Goal: Information Seeking & Learning: Find specific fact

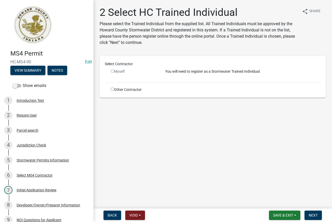
click at [112, 90] on input "radio" at bounding box center [112, 89] width 3 height 3
radio input "true"
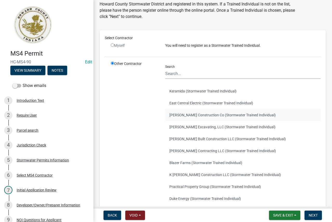
scroll to position [52, 0]
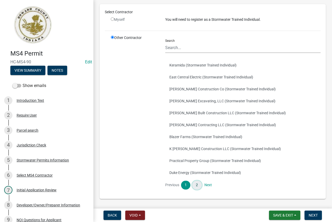
click at [198, 185] on link "2" at bounding box center [196, 185] width 9 height 9
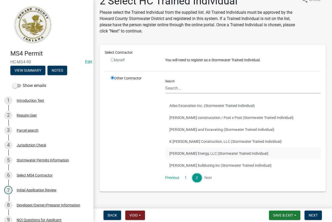
scroll to position [21, 0]
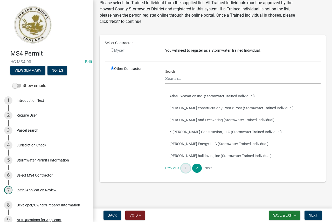
click at [188, 169] on link "1" at bounding box center [185, 168] width 9 height 9
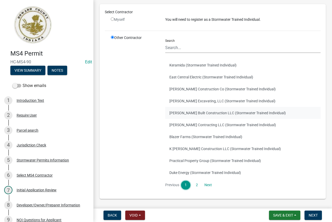
scroll to position [69, 0]
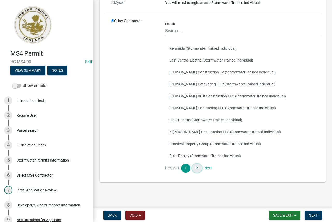
click at [197, 168] on link "2" at bounding box center [196, 168] width 9 height 9
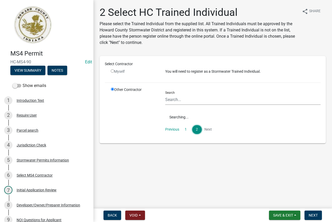
scroll to position [0, 0]
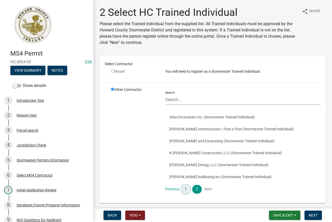
click at [187, 189] on link "1" at bounding box center [185, 189] width 9 height 9
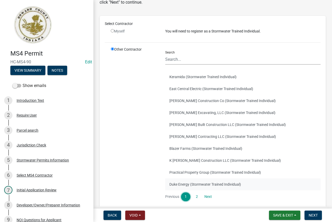
scroll to position [52, 0]
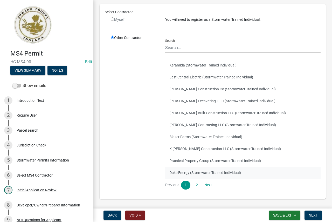
click at [194, 173] on button "Duke Energy (Stormwater Trained Individual)" at bounding box center [243, 173] width 156 height 12
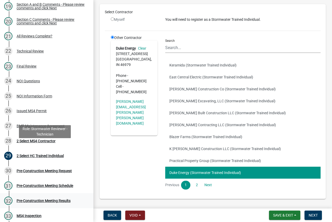
scroll to position [416, 0]
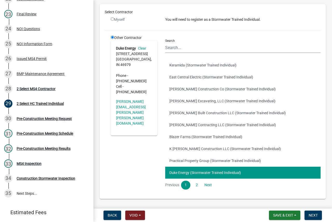
click at [197, 169] on button "Duke Energy (Stormwater Trained Individual)" at bounding box center [243, 173] width 156 height 12
click at [317, 214] on span "Next" at bounding box center [313, 215] width 9 height 4
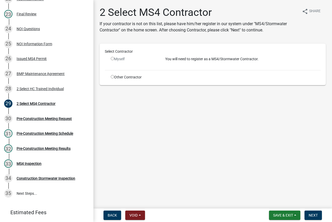
click at [133, 77] on div "Other Contractor" at bounding box center [134, 77] width 55 height 5
click at [116, 79] on div "Other Contractor" at bounding box center [134, 77] width 55 height 5
click at [113, 76] on input "radio" at bounding box center [112, 76] width 3 height 3
radio input "true"
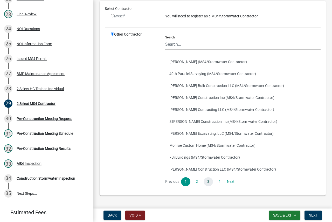
scroll to position [52, 0]
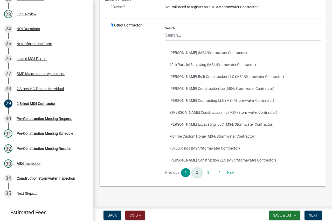
click at [199, 172] on link "2" at bounding box center [196, 172] width 9 height 9
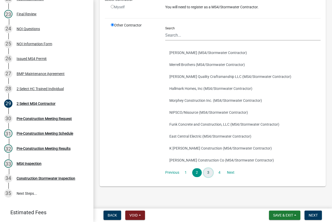
click at [208, 173] on link "3" at bounding box center [208, 172] width 9 height 9
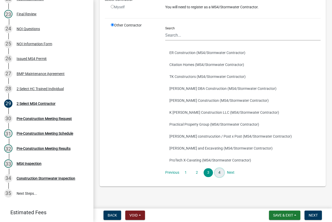
click at [216, 171] on link "4" at bounding box center [219, 172] width 9 height 9
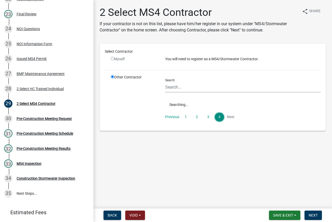
scroll to position [0, 0]
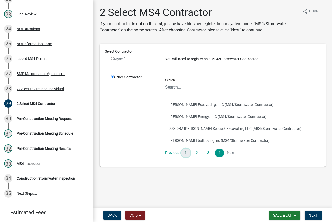
click at [189, 153] on link "1" at bounding box center [185, 153] width 9 height 9
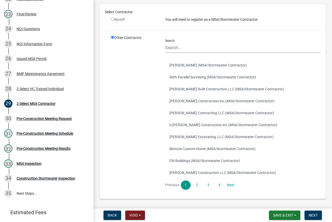
scroll to position [30, 0]
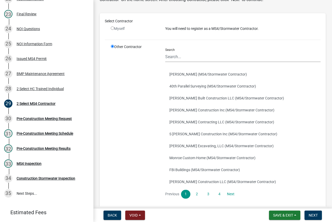
click at [112, 28] on input "radio" at bounding box center [112, 27] width 3 height 3
radio input "false"
radio input "true"
click at [57, 116] on div "30 Pre-Construction Meeting Request" at bounding box center [44, 119] width 81 height 8
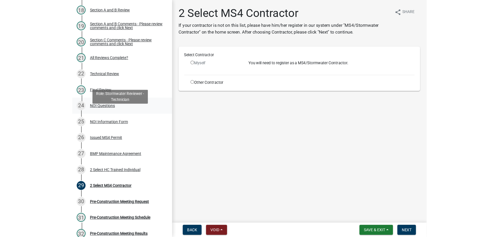
scroll to position [442, 0]
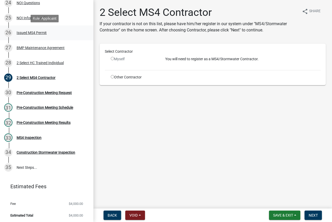
click at [51, 32] on div "26 Issued MS4 Permit" at bounding box center [44, 33] width 81 height 8
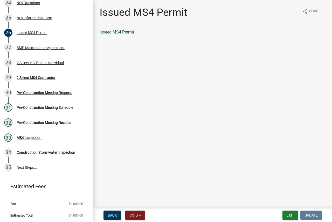
click at [131, 33] on link "Issued MS4 Permit" at bounding box center [117, 32] width 35 height 5
click at [47, 81] on div "29 2 Select MS4 Contractor" at bounding box center [44, 78] width 81 height 8
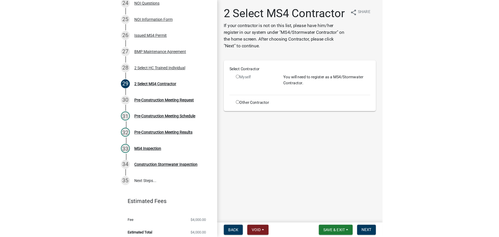
scroll to position [428, 0]
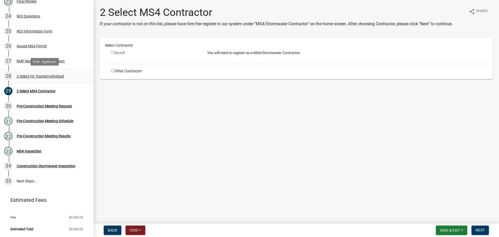
click at [43, 78] on div "28 2 Select HC Trained Individual" at bounding box center [44, 76] width 81 height 8
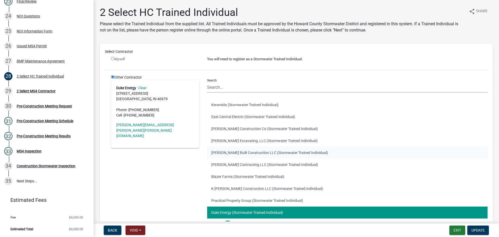
scroll to position [26, 0]
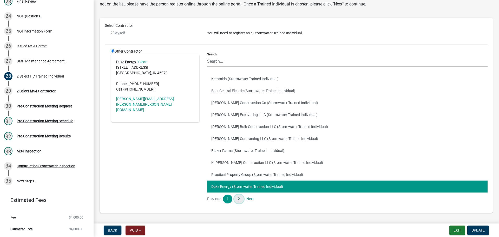
click at [236, 199] on link "2" at bounding box center [238, 198] width 9 height 9
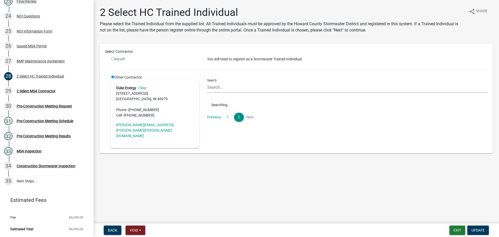
scroll to position [0, 0]
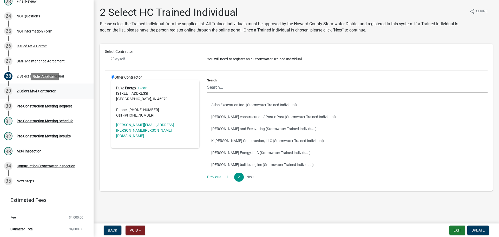
click at [49, 91] on div "2 Select MS4 Contractor" at bounding box center [36, 91] width 39 height 4
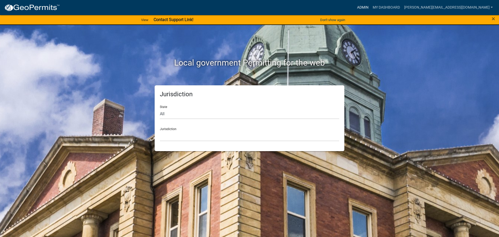
click at [370, 7] on link "Admin" at bounding box center [363, 8] width 16 height 10
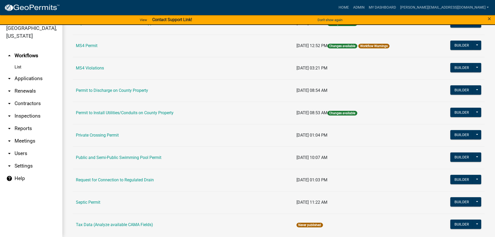
scroll to position [426, 0]
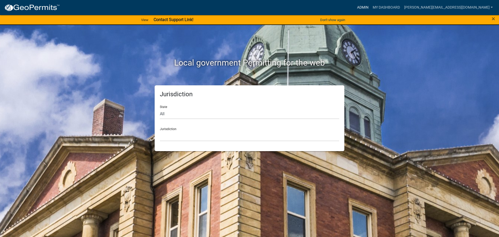
click at [370, 8] on link "Admin" at bounding box center [363, 8] width 16 height 10
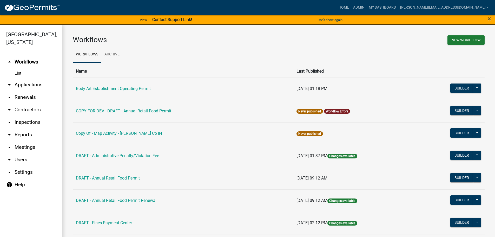
click at [29, 111] on link "arrow_drop_down Contractors" at bounding box center [31, 109] width 62 height 12
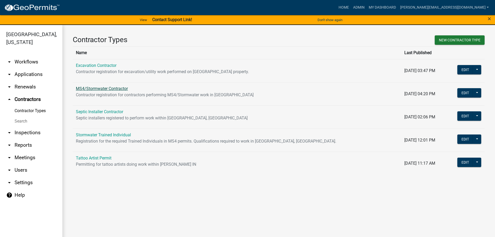
click at [110, 89] on link "MS4/Stormwater Contractor" at bounding box center [102, 88] width 52 height 5
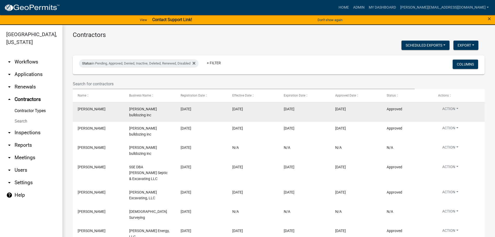
scroll to position [52, 0]
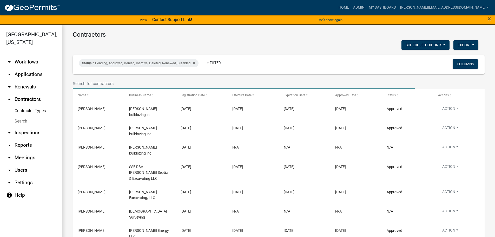
click at [105, 85] on input "text" at bounding box center [244, 83] width 342 height 11
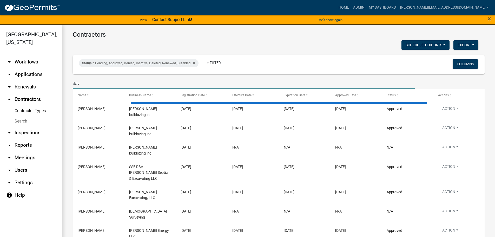
scroll to position [0, 0]
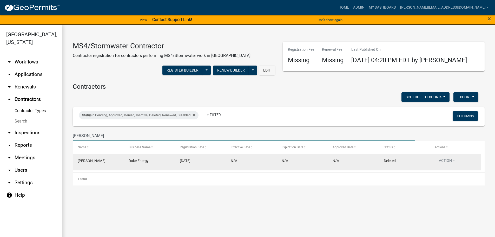
type input "[PERSON_NAME]"
click at [102, 158] on span "[PERSON_NAME]" at bounding box center [92, 160] width 28 height 4
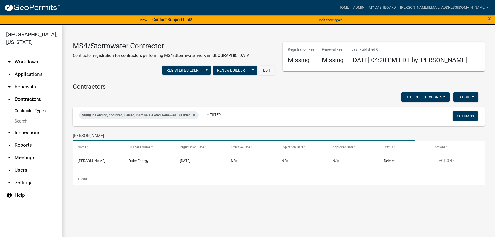
drag, startPoint x: 93, startPoint y: 137, endPoint x: 71, endPoint y: 135, distance: 22.7
click at [71, 135] on div "[PERSON_NAME]" at bounding box center [244, 135] width 350 height 11
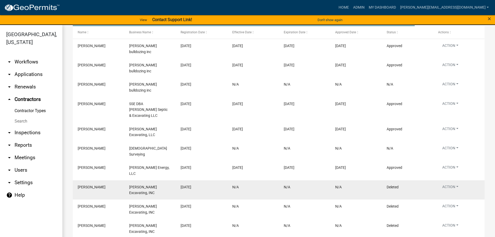
scroll to position [127, 0]
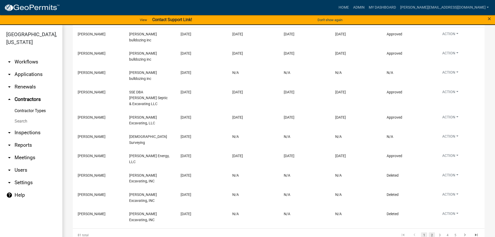
click at [429, 232] on link "2" at bounding box center [432, 235] width 6 height 6
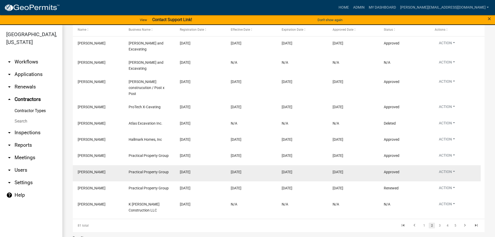
scroll to position [127, 0]
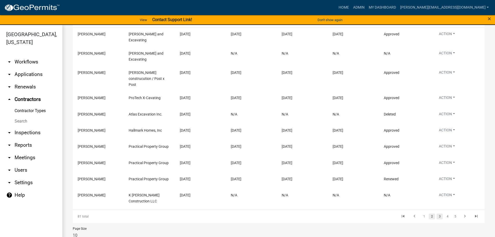
click at [436, 213] on link "3" at bounding box center [439, 216] width 6 height 6
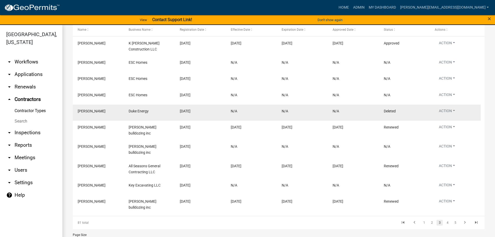
scroll to position [127, 0]
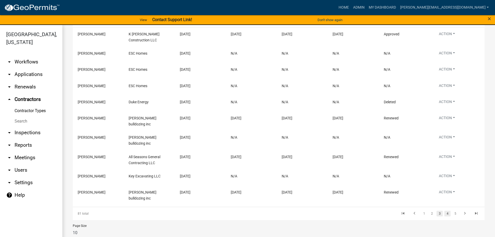
click at [444, 210] on link "4" at bounding box center [447, 213] width 6 height 6
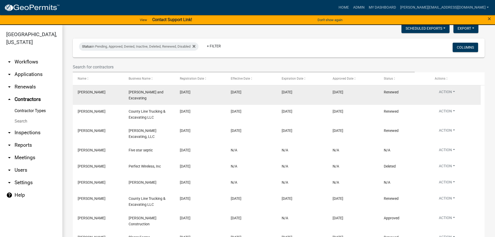
scroll to position [78, 0]
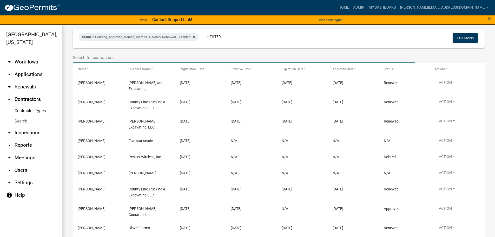
click at [118, 55] on input "text" at bounding box center [244, 57] width 342 height 11
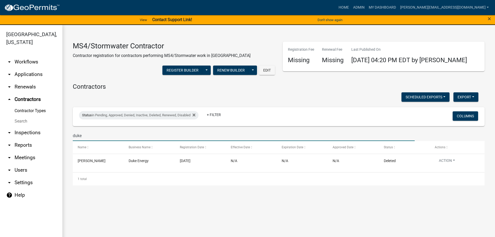
scroll to position [0, 0]
type input "d"
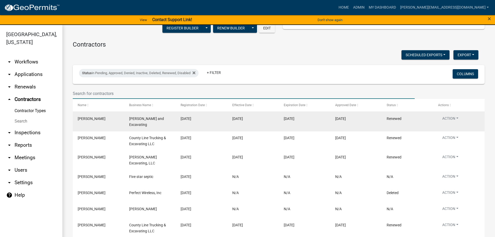
scroll to position [52, 0]
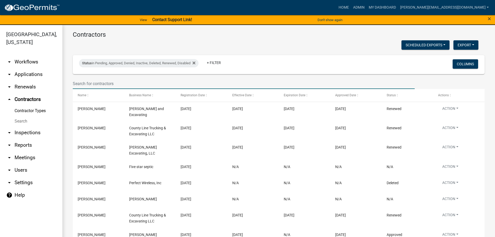
click at [115, 83] on input "text" at bounding box center [244, 83] width 342 height 11
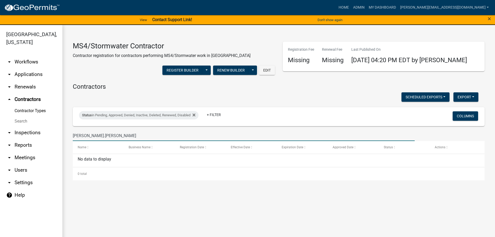
scroll to position [0, 0]
type input "j"
type input "u"
type input "d"
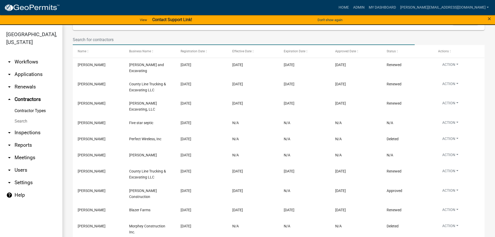
scroll to position [58, 0]
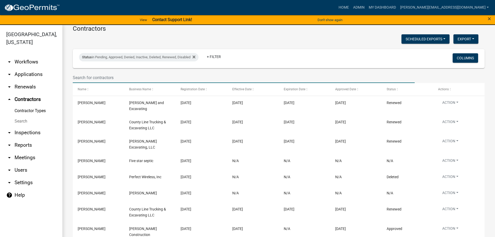
click at [132, 76] on input "text" at bounding box center [244, 77] width 342 height 11
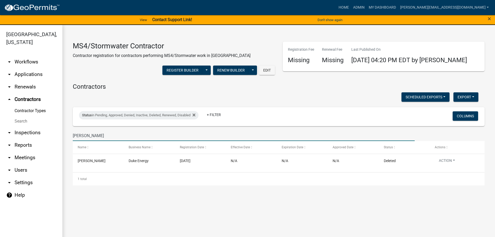
scroll to position [0, 0]
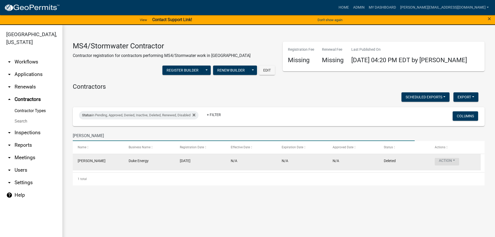
type input "[PERSON_NAME]"
click at [454, 160] on button "Action" at bounding box center [447, 162] width 24 height 8
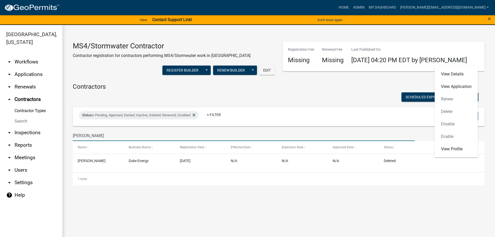
click at [336, 130] on input "[PERSON_NAME]" at bounding box center [244, 135] width 342 height 11
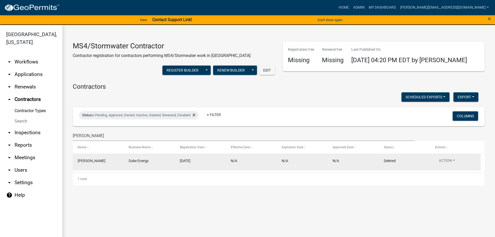
click at [103, 162] on span "[PERSON_NAME]" at bounding box center [92, 160] width 28 height 4
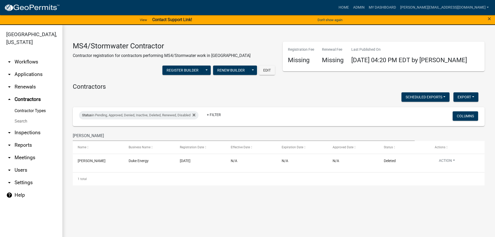
drag, startPoint x: 103, startPoint y: 162, endPoint x: 196, endPoint y: 221, distance: 110.5
click at [196, 221] on main "MS4/Stormwater Contractor Contractor registration for contractors performing MS…" at bounding box center [278, 134] width 433 height 218
click at [121, 142] on span at bounding box center [122, 147] width 2 height 12
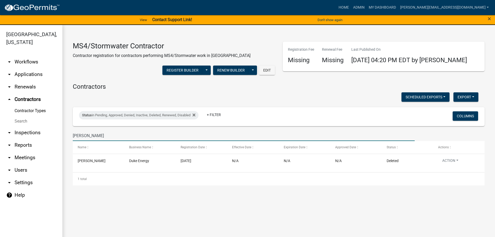
click at [106, 136] on input "[PERSON_NAME]" at bounding box center [244, 135] width 342 height 11
drag, startPoint x: 106, startPoint y: 136, endPoint x: 63, endPoint y: 138, distance: 42.9
click at [63, 138] on div "MS4/Stormwater Contractor Contractor registration for contractors performing MS…" at bounding box center [278, 110] width 433 height 171
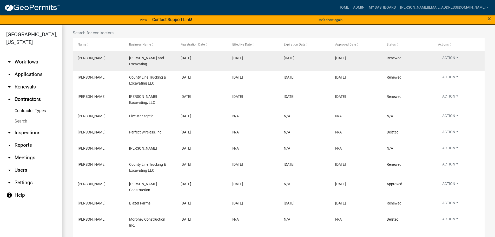
scroll to position [104, 0]
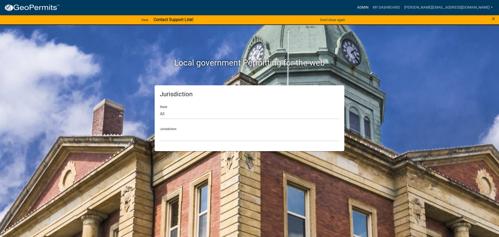
click at [370, 4] on link "Admin" at bounding box center [363, 8] width 16 height 10
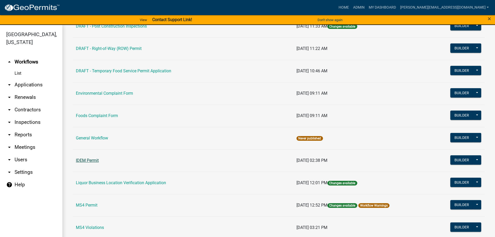
scroll to position [364, 0]
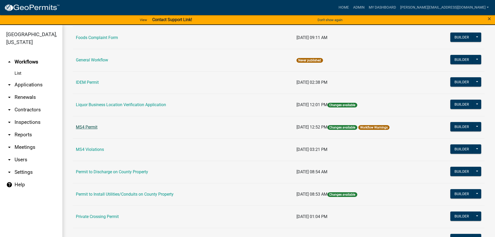
click at [87, 128] on link "MS4 Permit" at bounding box center [87, 126] width 22 height 5
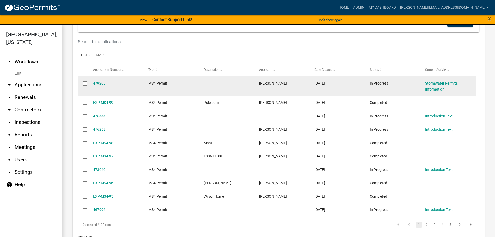
scroll to position [364, 0]
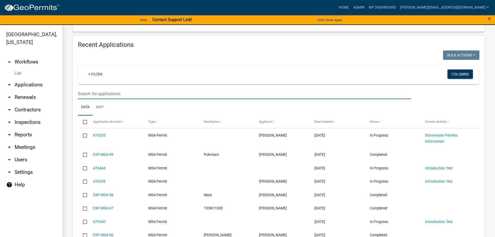
click at [131, 88] on input "text" at bounding box center [244, 93] width 333 height 11
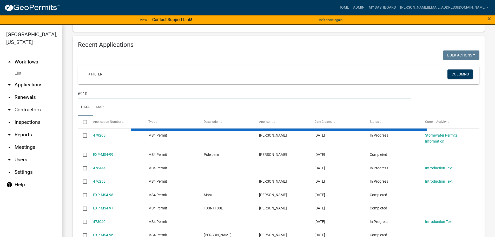
scroll to position [281, 0]
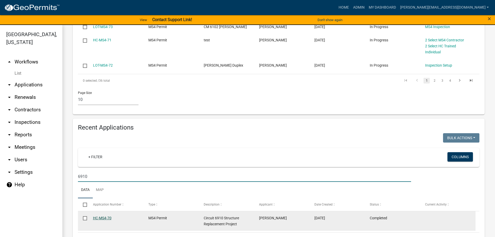
type input "6910"
click at [101, 216] on link "HC-MS4-70" at bounding box center [102, 218] width 18 height 4
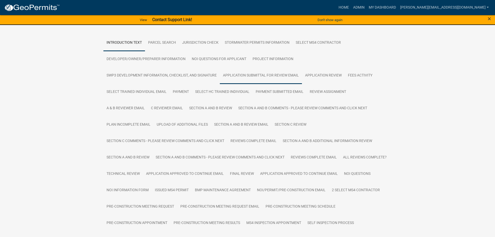
scroll to position [104, 0]
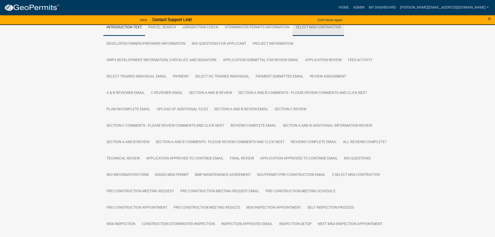
click at [323, 25] on link "Select MS4 Contractor" at bounding box center [317, 27] width 51 height 17
click at [321, 27] on link "Select MS4 Contractor" at bounding box center [317, 27] width 51 height 17
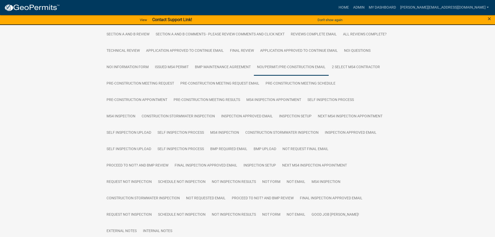
scroll to position [202, 0]
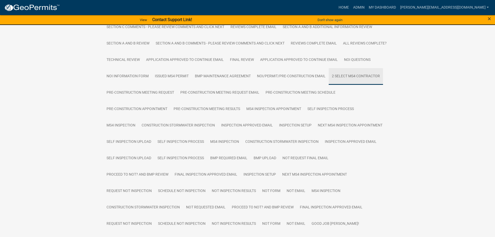
click at [341, 75] on link "2 Select MS4 Contractor" at bounding box center [356, 76] width 54 height 17
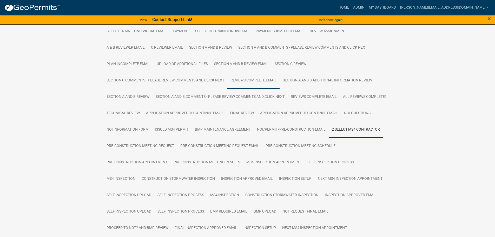
scroll to position [0, 0]
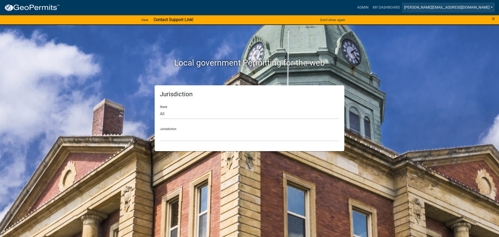
drag, startPoint x: 0, startPoint y: 0, endPoint x: 491, endPoint y: 6, distance: 491.0
click at [491, 6] on link "[PERSON_NAME][EMAIL_ADDRESS][DOMAIN_NAME]" at bounding box center [448, 8] width 93 height 10
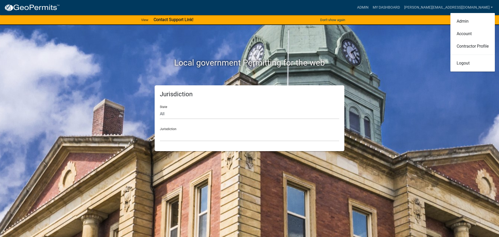
click at [445, 48] on div "Local government Permitting for the web Jurisdiction State All Colorado Georgia…" at bounding box center [249, 118] width 499 height 237
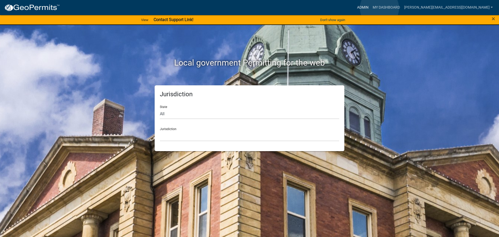
click at [370, 8] on link "Admin" at bounding box center [363, 8] width 16 height 10
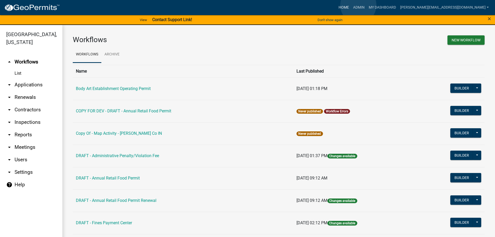
click at [351, 5] on link "Home" at bounding box center [343, 8] width 15 height 10
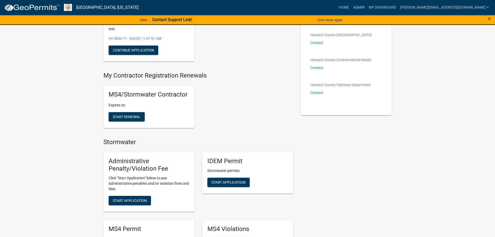
scroll to position [54, 0]
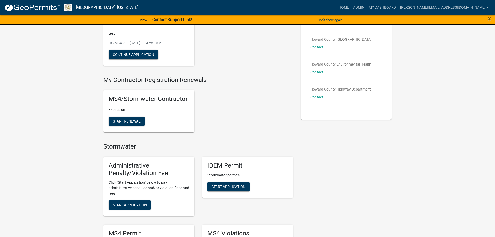
click at [153, 111] on p "Expires on" at bounding box center [149, 109] width 81 height 5
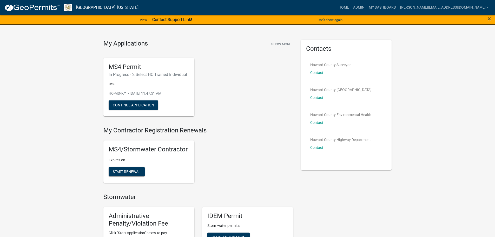
scroll to position [2, 0]
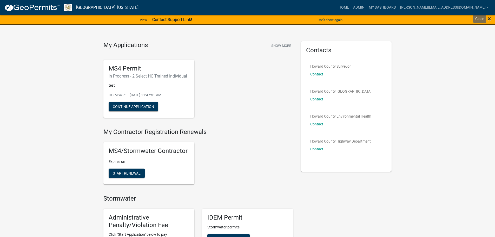
click at [490, 19] on span "×" at bounding box center [489, 18] width 3 height 7
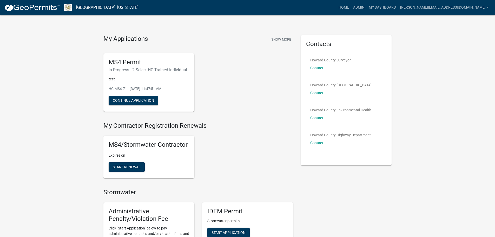
scroll to position [0, 0]
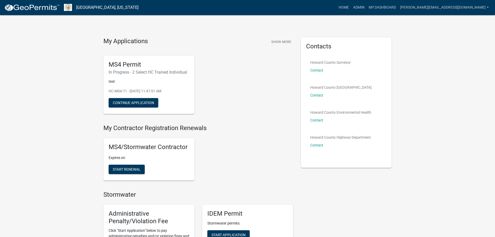
click at [127, 158] on p "Expires on" at bounding box center [149, 157] width 81 height 5
click at [486, 7] on link "[PERSON_NAME][EMAIL_ADDRESS][DOMAIN_NAME]" at bounding box center [444, 8] width 93 height 10
click at [456, 33] on link "Account" at bounding box center [468, 34] width 44 height 12
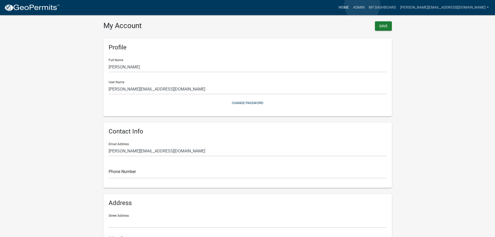
click at [351, 4] on link "Home" at bounding box center [343, 8] width 15 height 10
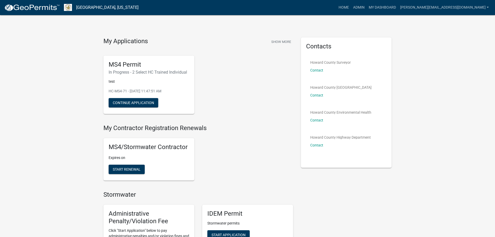
drag, startPoint x: 308, startPoint y: 235, endPoint x: 257, endPoint y: 152, distance: 96.9
click at [257, 152] on div "MS4/Stormwater Contractor Expires on Start Renewal" at bounding box center [197, 159] width 197 height 51
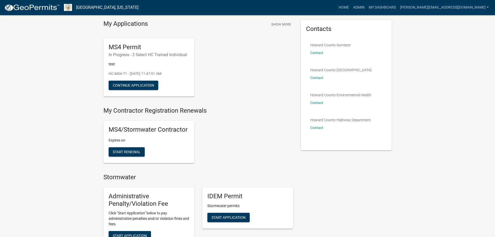
scroll to position [26, 0]
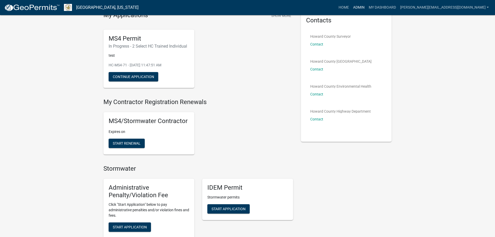
click at [367, 9] on link "Admin" at bounding box center [359, 8] width 16 height 10
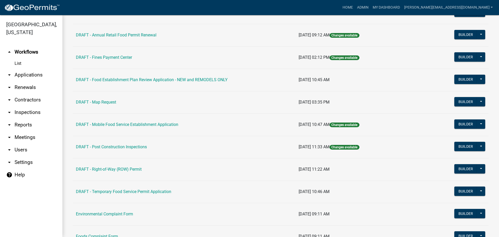
scroll to position [104, 0]
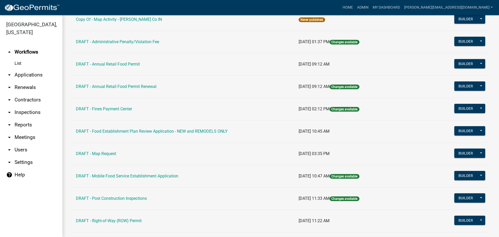
click at [29, 99] on link "arrow_drop_down Contractors" at bounding box center [31, 100] width 62 height 12
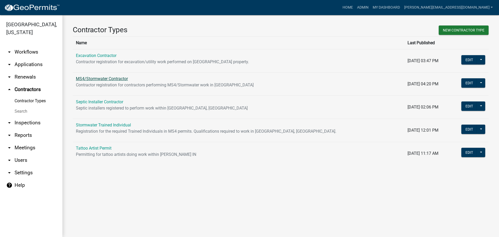
click at [117, 78] on link "MS4/Stormwater Contractor" at bounding box center [102, 78] width 52 height 5
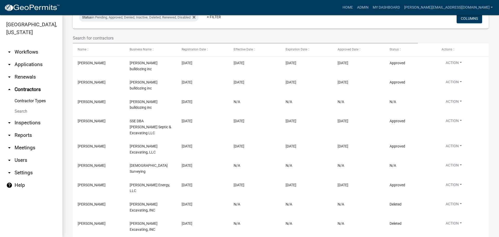
scroll to position [45, 0]
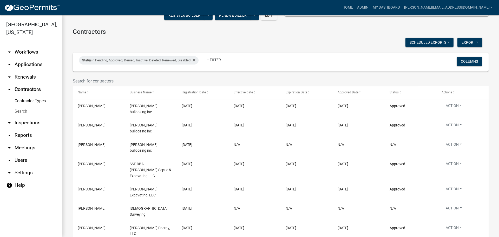
click at [126, 81] on input "text" at bounding box center [245, 81] width 345 height 11
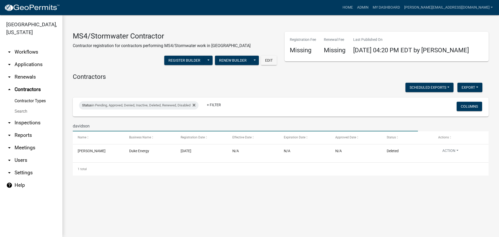
scroll to position [0, 0]
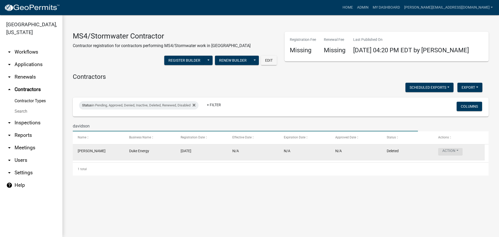
type input "davidson"
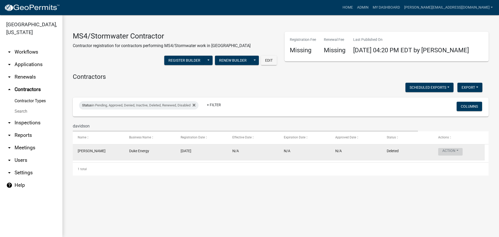
click at [461, 149] on button "Action" at bounding box center [450, 152] width 24 height 8
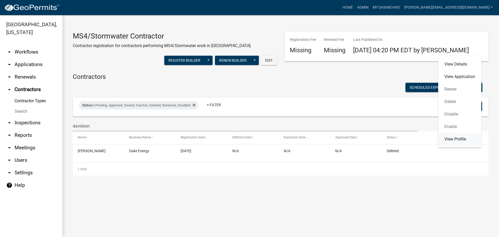
click at [460, 137] on link "View Profile" at bounding box center [459, 139] width 43 height 12
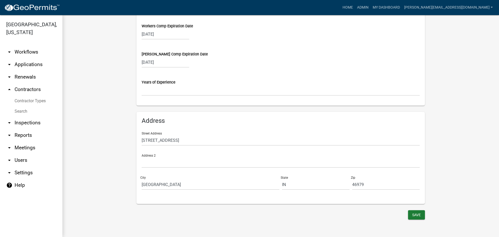
scroll to position [390, 0]
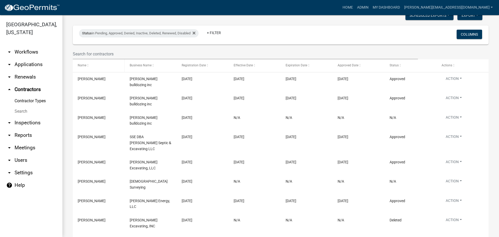
scroll to position [71, 0]
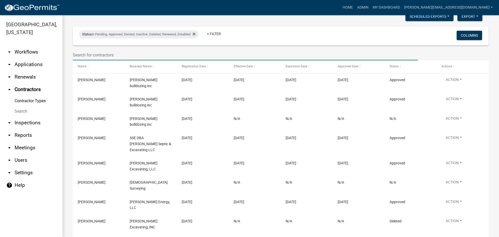
click at [112, 51] on input "text" at bounding box center [245, 55] width 345 height 11
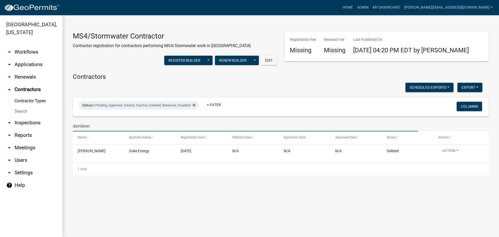
scroll to position [0, 0]
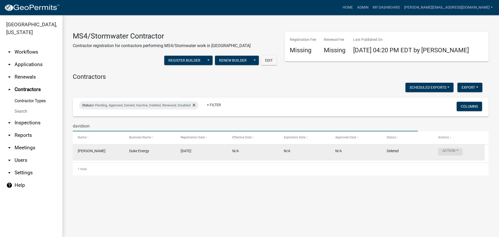
type input "davidson"
click at [457, 151] on button "Action" at bounding box center [450, 152] width 24 height 8
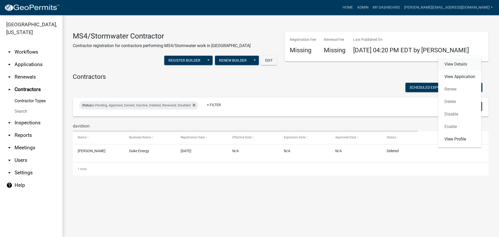
click at [467, 64] on link "View Details" at bounding box center [459, 64] width 43 height 12
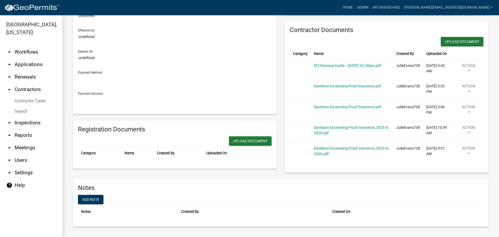
scroll to position [72, 0]
